Goal: Use online tool/utility: Utilize a website feature to perform a specific function

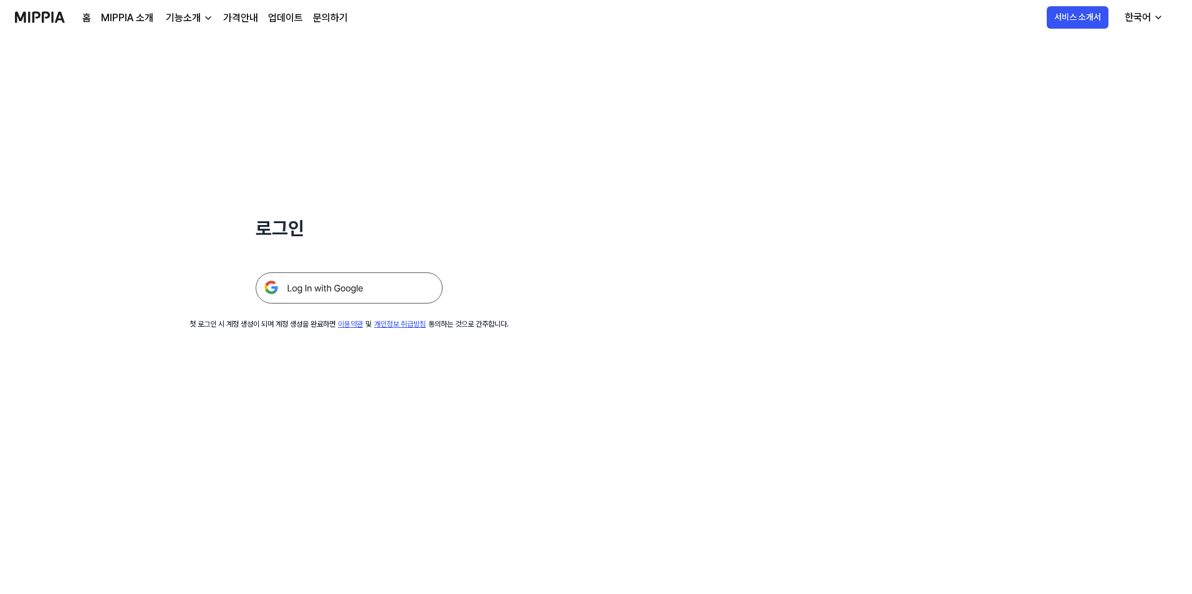
drag, startPoint x: 348, startPoint y: 277, endPoint x: 356, endPoint y: 275, distance: 8.2
click at [348, 277] on img at bounding box center [349, 287] width 187 height 31
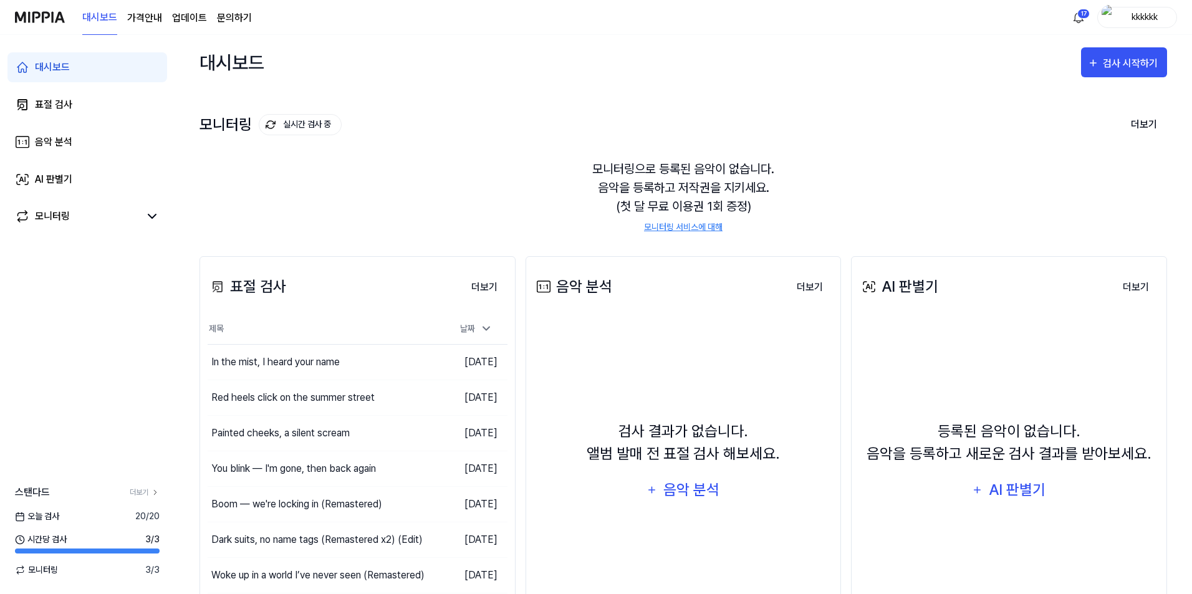
drag, startPoint x: 849, startPoint y: 78, endPoint x: 928, endPoint y: 75, distance: 79.2
click at [849, 78] on div "대시보드 검사 시작하기" at bounding box center [682, 62] width 967 height 55
click at [1106, 66] on div "검사 시작하기" at bounding box center [1132, 63] width 58 height 16
click at [1054, 103] on div "표절 검사" at bounding box center [1101, 101] width 108 height 16
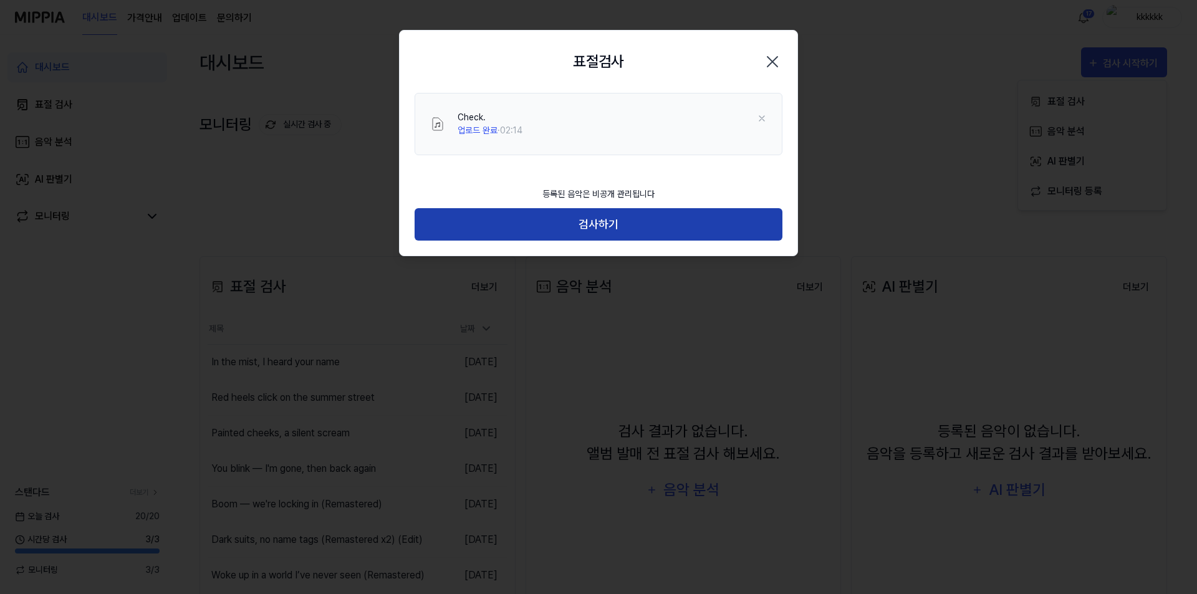
click at [742, 218] on button "검사하기" at bounding box center [598, 224] width 368 height 33
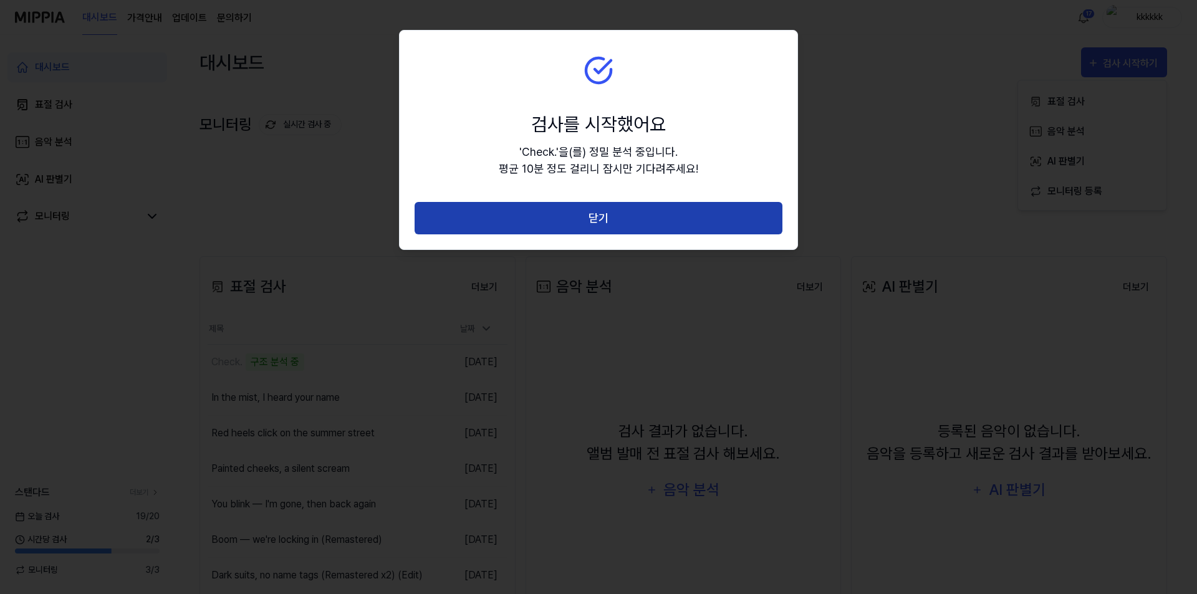
click at [633, 211] on button "닫기" at bounding box center [598, 218] width 368 height 33
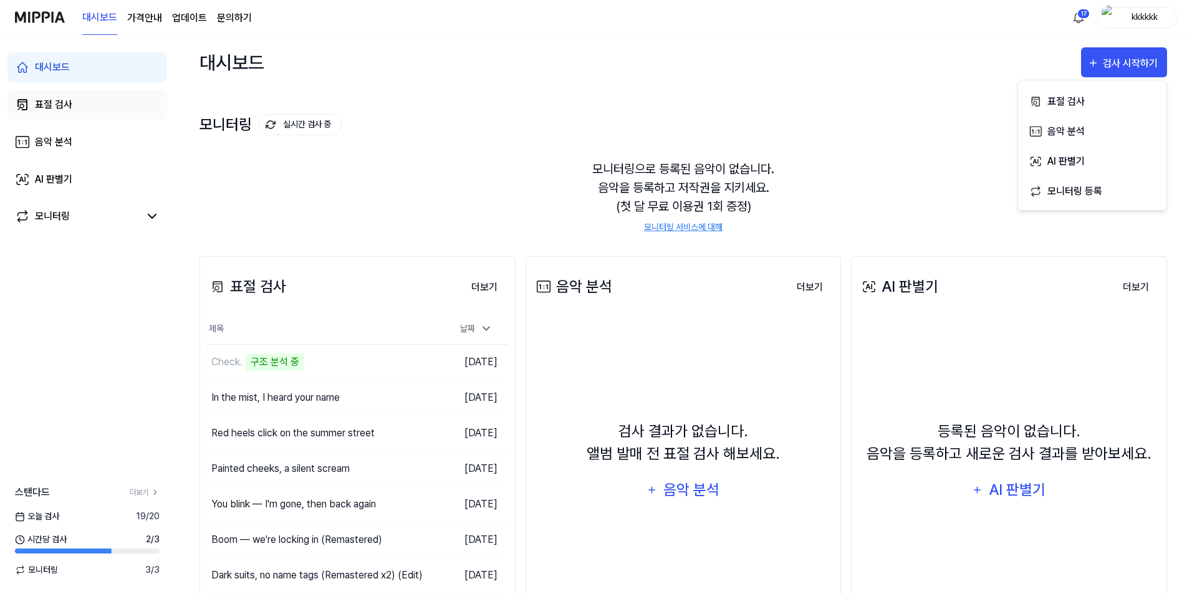
click at [67, 116] on link "표절 검사" at bounding box center [87, 105] width 160 height 30
